Goal: Information Seeking & Learning: Check status

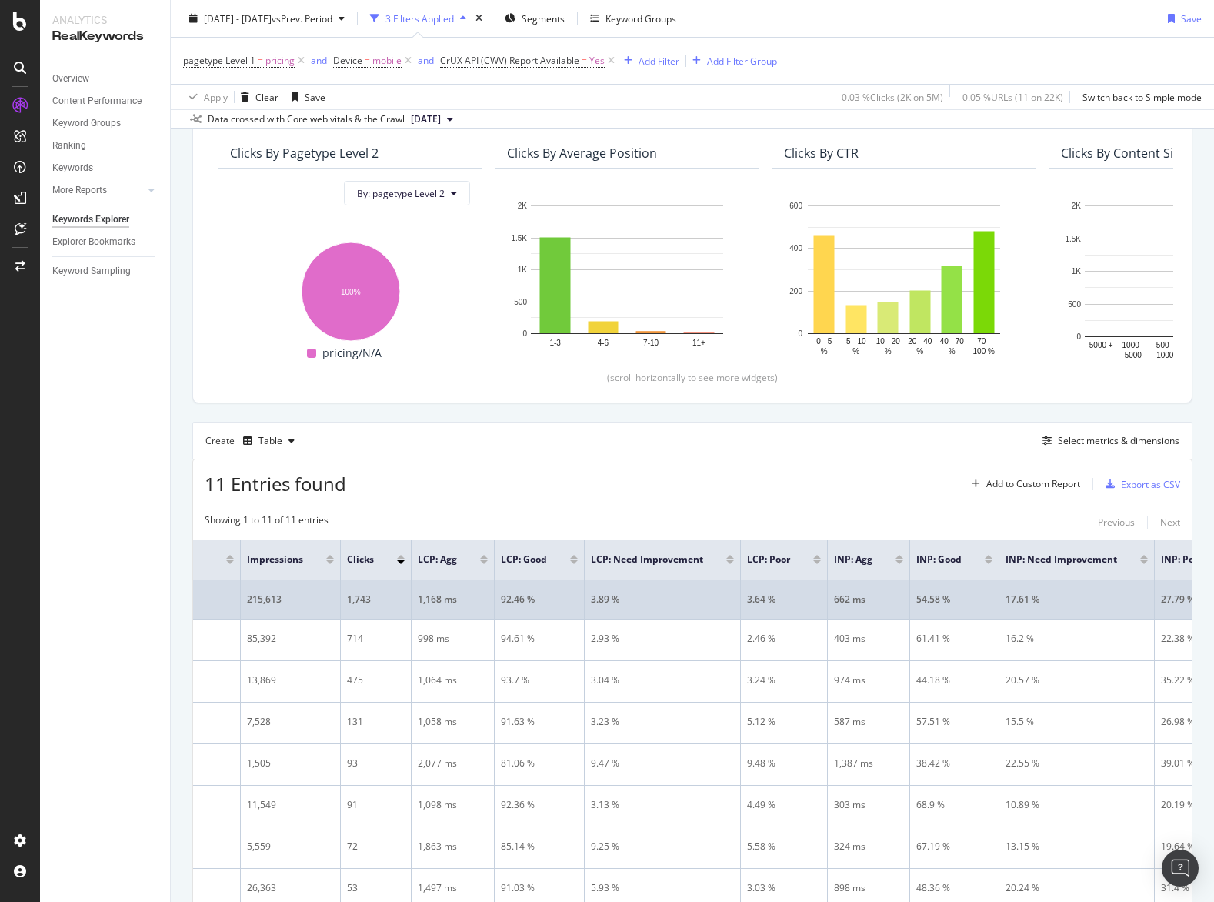
scroll to position [0, 143]
